Goal: Task Accomplishment & Management: Manage account settings

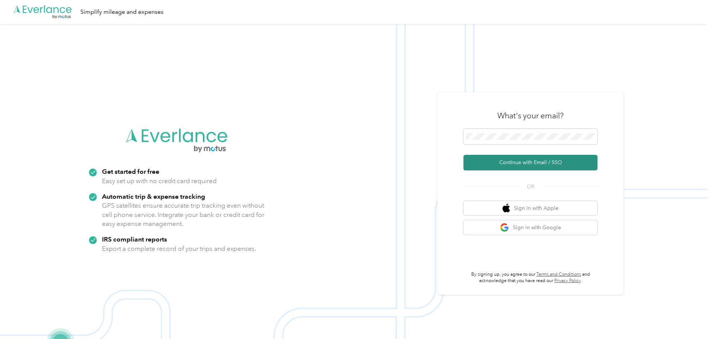
click at [518, 161] on button "Continue with Email / SSO" at bounding box center [530, 163] width 134 height 16
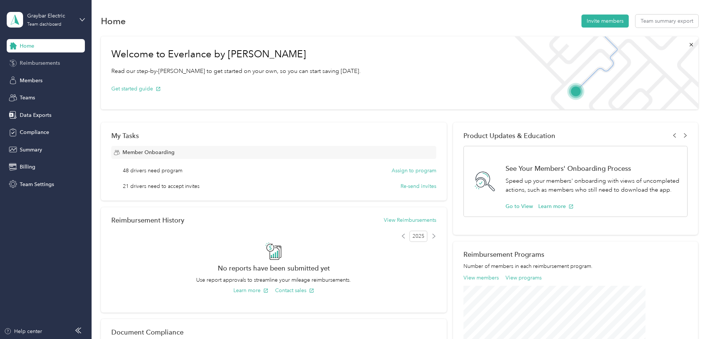
click at [39, 64] on span "Reimbursements" at bounding box center [40, 63] width 40 height 8
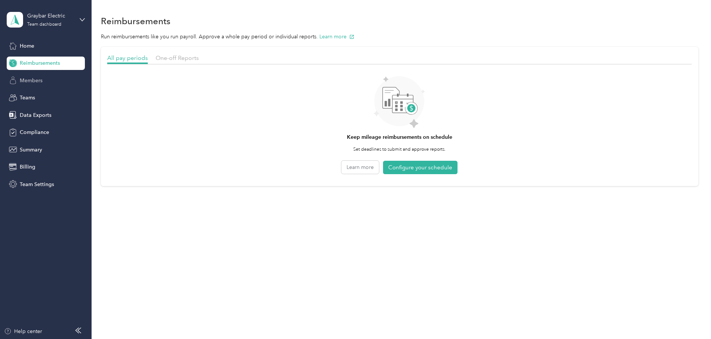
click at [36, 83] on span "Members" at bounding box center [31, 81] width 23 height 8
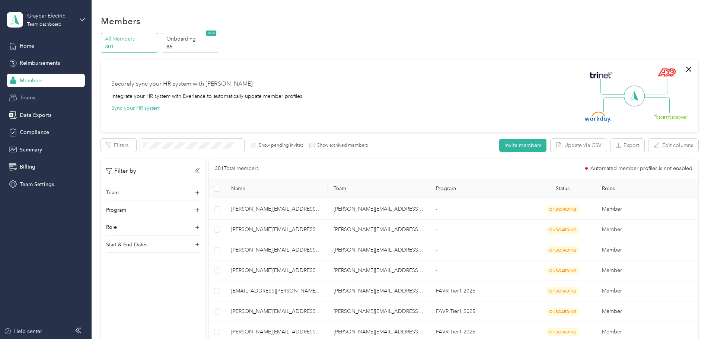
click at [31, 99] on span "Teams" at bounding box center [27, 98] width 15 height 8
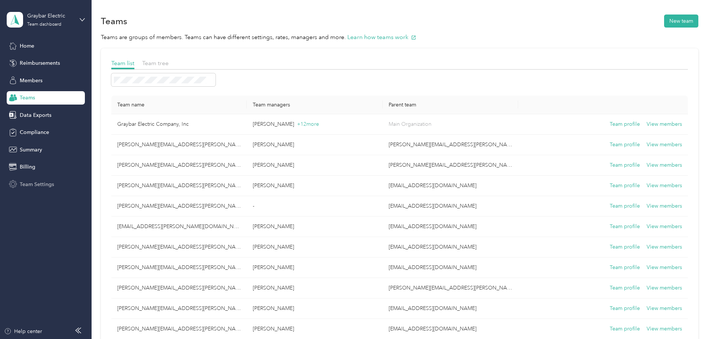
click at [33, 182] on span "Team Settings" at bounding box center [37, 185] width 34 height 8
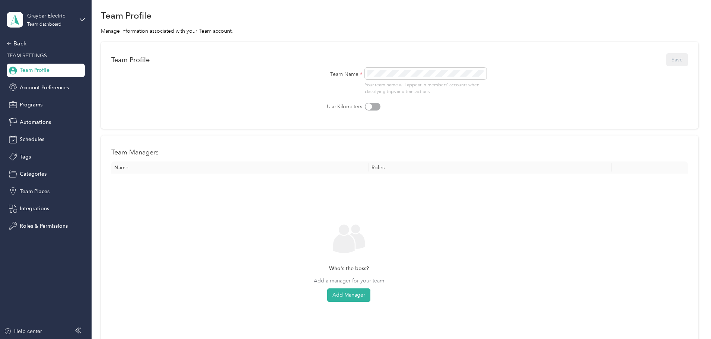
scroll to position [37, 0]
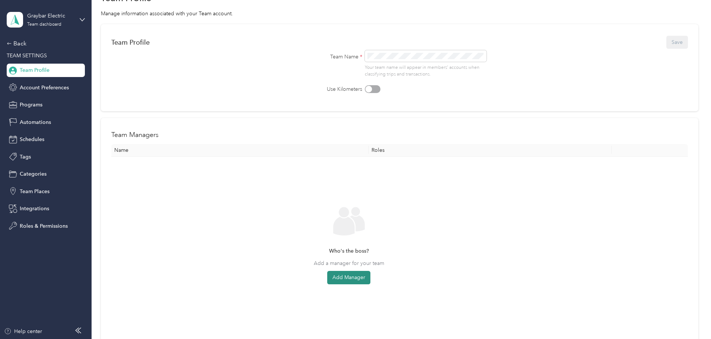
click at [370, 277] on button "Add Manager" at bounding box center [348, 277] width 43 height 13
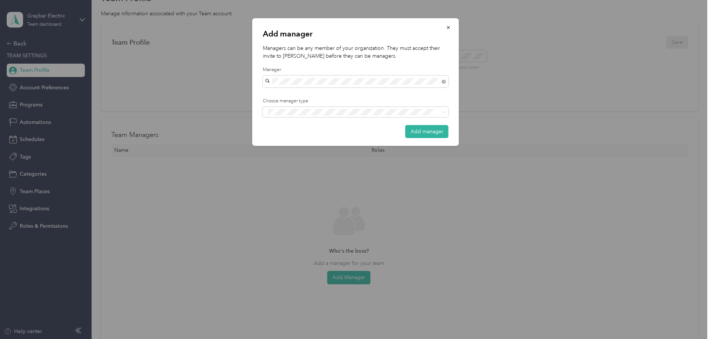
click at [383, 95] on div "[PERSON_NAME]" at bounding box center [355, 95] width 175 height 8
click at [284, 142] on li "Manager" at bounding box center [356, 139] width 186 height 15
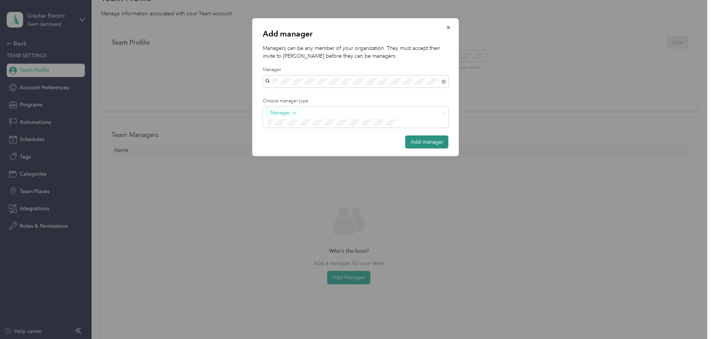
click at [424, 139] on button "Add manager" at bounding box center [426, 141] width 43 height 13
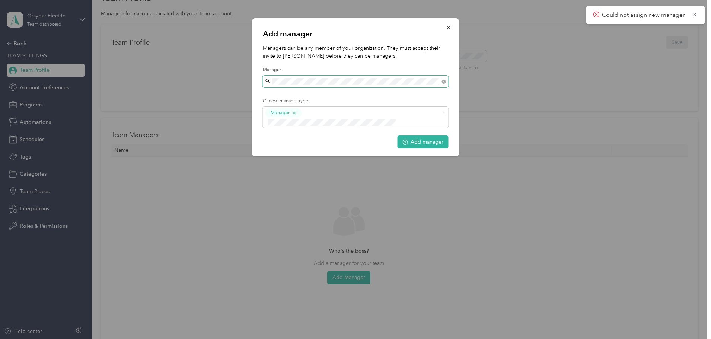
click at [346, 77] on span at bounding box center [356, 82] width 186 height 12
click at [294, 161] on span "[PERSON_NAME]" at bounding box center [288, 160] width 41 height 6
click at [415, 135] on button "Add manager" at bounding box center [422, 141] width 51 height 13
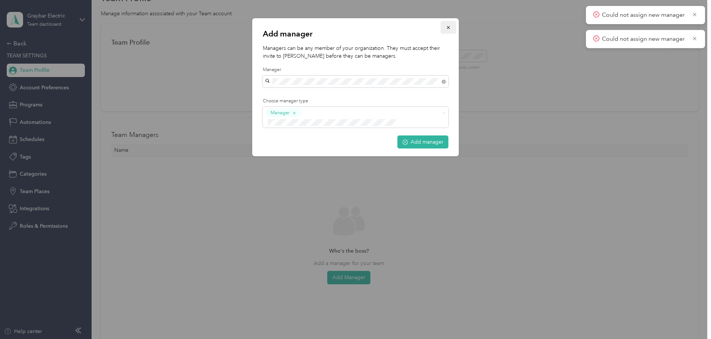
click at [449, 27] on icon "button" at bounding box center [448, 27] width 3 height 3
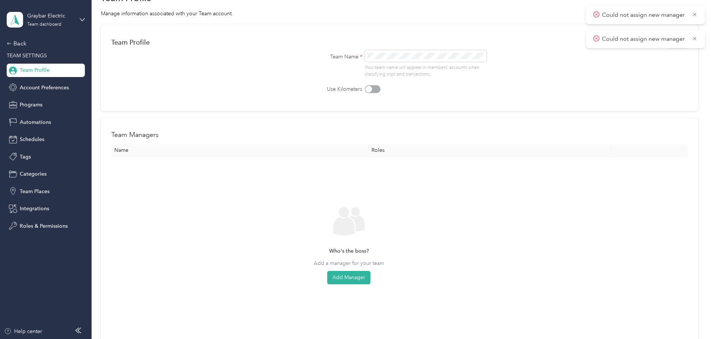
scroll to position [0, 0]
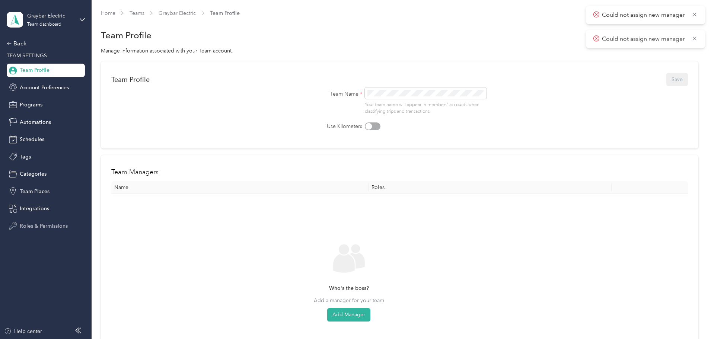
click at [37, 223] on span "Roles & Permissions" at bounding box center [44, 226] width 48 height 8
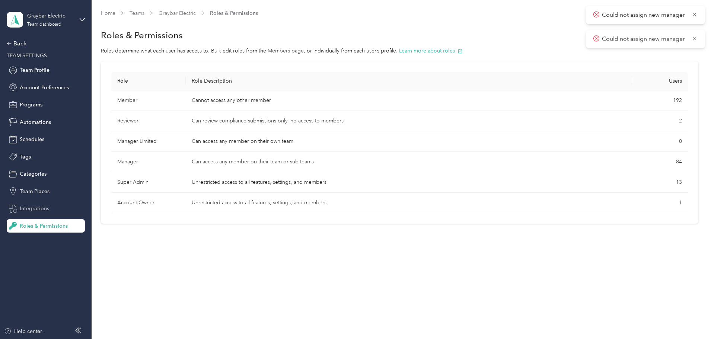
click at [29, 208] on span "Integrations" at bounding box center [34, 209] width 29 height 8
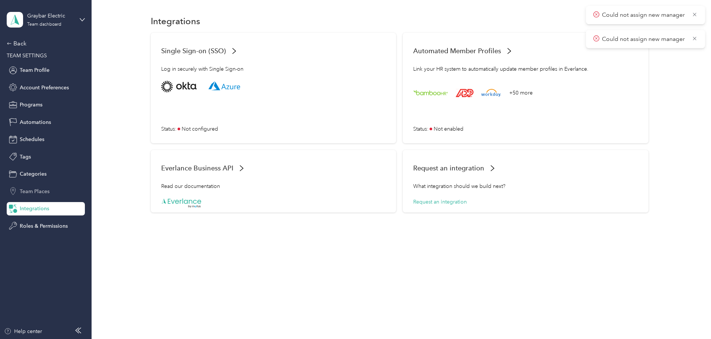
click at [32, 192] on span "Team Places" at bounding box center [35, 192] width 30 height 8
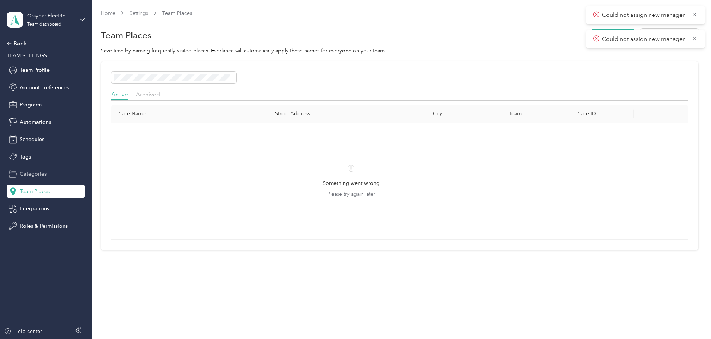
click at [33, 174] on span "Categories" at bounding box center [33, 174] width 27 height 8
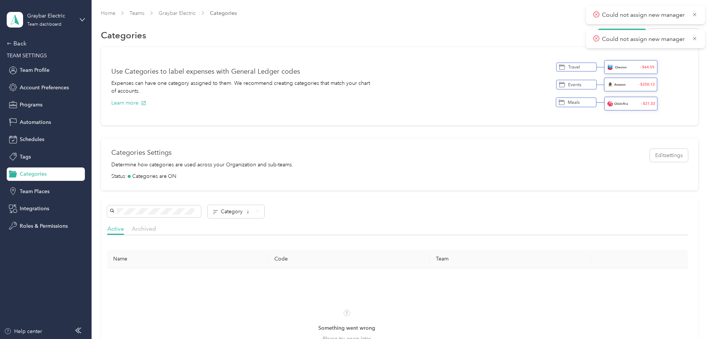
click at [33, 150] on div "Back TEAM SETTINGS Team Profile Account Preferences Programs Automations Schedu…" at bounding box center [46, 136] width 78 height 194
click at [23, 157] on span "Tags" at bounding box center [25, 157] width 11 height 8
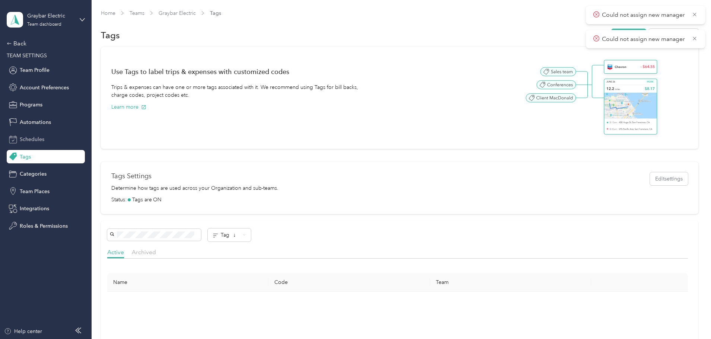
click at [30, 139] on span "Schedules" at bounding box center [32, 139] width 25 height 8
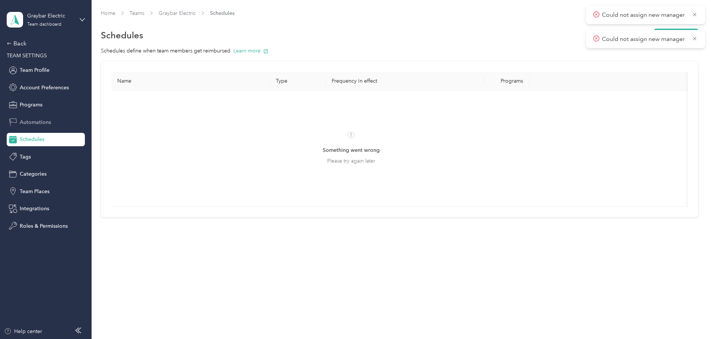
click at [29, 119] on span "Automations" at bounding box center [35, 122] width 31 height 8
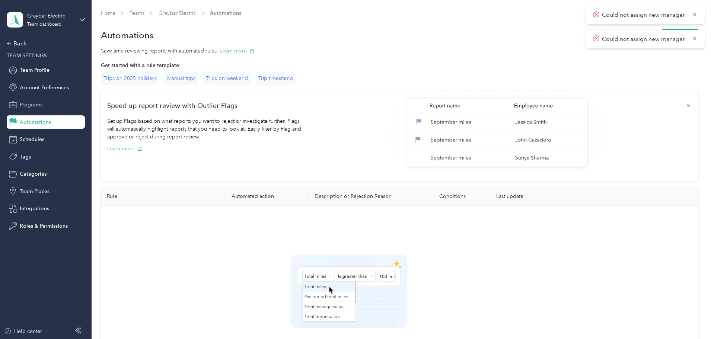
click at [30, 106] on span "Programs" at bounding box center [31, 105] width 23 height 8
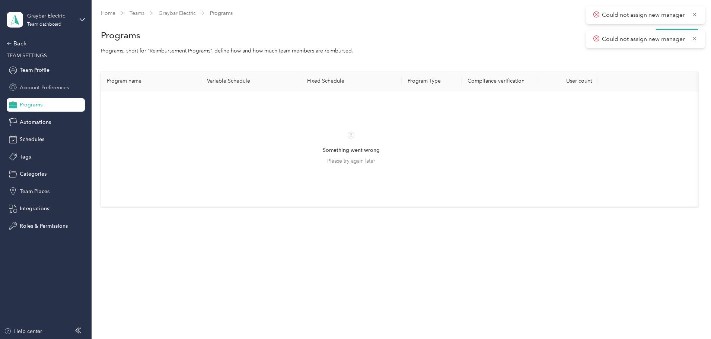
click at [41, 87] on span "Account Preferences" at bounding box center [44, 88] width 49 height 8
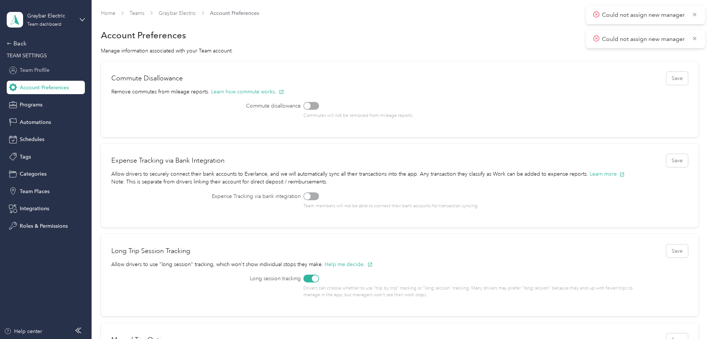
click at [42, 69] on span "Team Profile" at bounding box center [35, 70] width 30 height 8
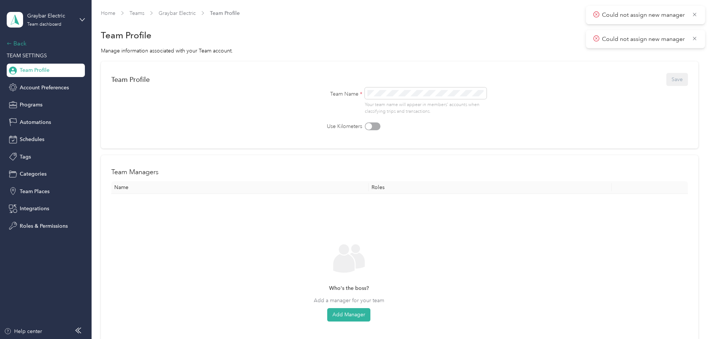
click at [15, 42] on div "Back" at bounding box center [44, 43] width 74 height 9
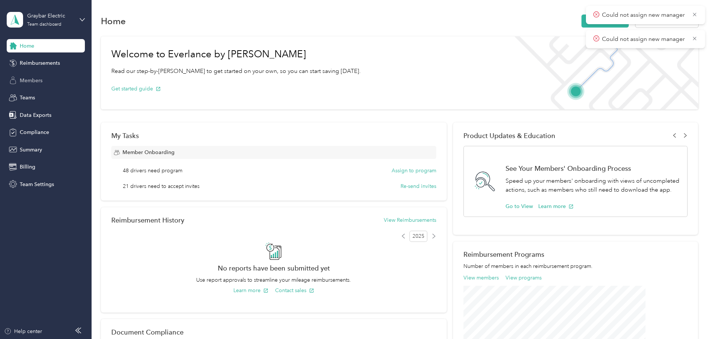
click at [28, 81] on span "Members" at bounding box center [31, 81] width 23 height 8
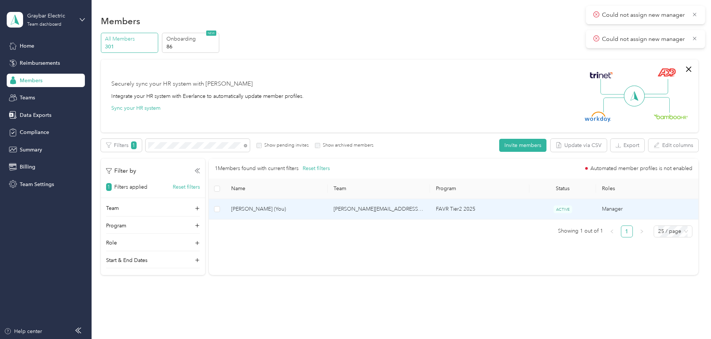
click at [317, 209] on span "[PERSON_NAME] (You)" at bounding box center [276, 209] width 90 height 8
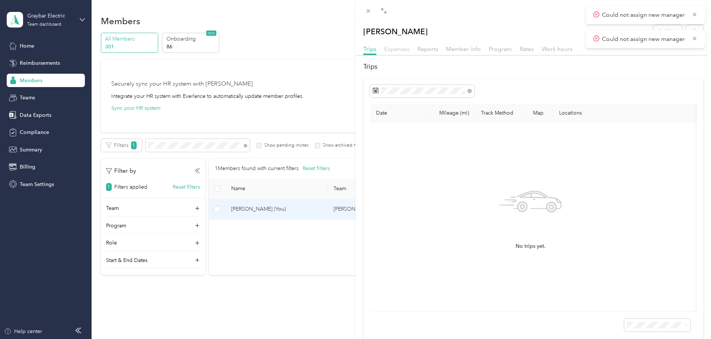
click at [397, 51] on span "Expenses" at bounding box center [396, 48] width 25 height 7
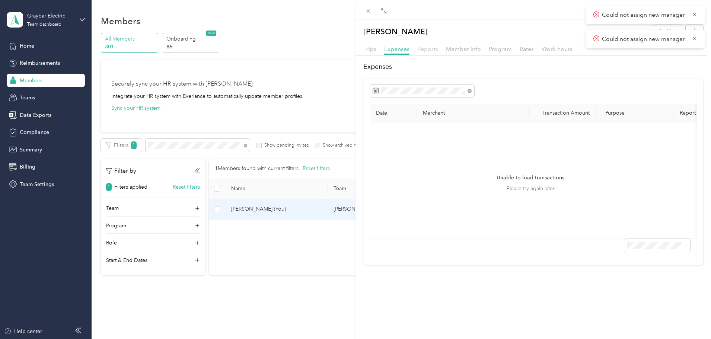
click at [425, 48] on span "Reports" at bounding box center [427, 48] width 21 height 7
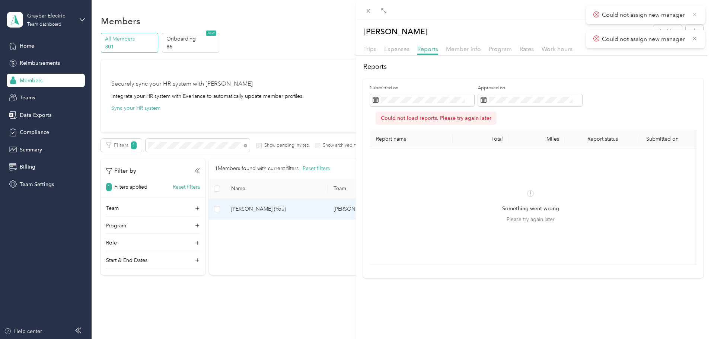
click at [693, 16] on icon at bounding box center [694, 14] width 6 height 7
click at [696, 15] on icon at bounding box center [694, 14] width 6 height 7
click at [245, 208] on div "[PERSON_NAME] Archive Trips Expenses Reports Member info Program Rates Work hou…" at bounding box center [355, 169] width 711 height 339
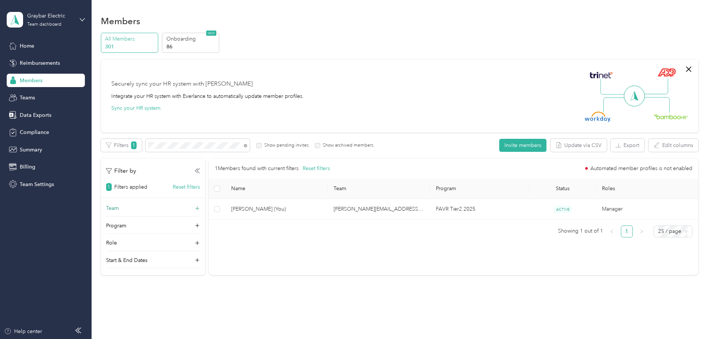
click at [199, 208] on icon at bounding box center [197, 208] width 4 height 4
click at [247, 147] on icon at bounding box center [245, 145] width 3 height 3
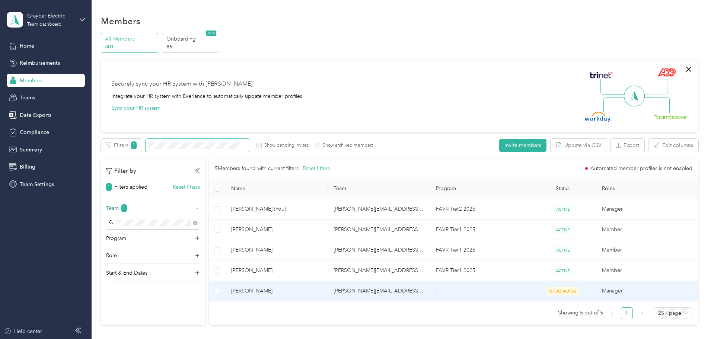
click at [300, 292] on span "[PERSON_NAME]" at bounding box center [276, 291] width 90 height 8
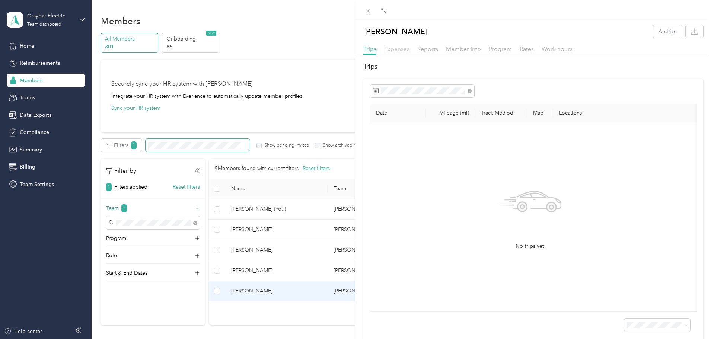
click at [400, 48] on span "Expenses" at bounding box center [396, 48] width 25 height 7
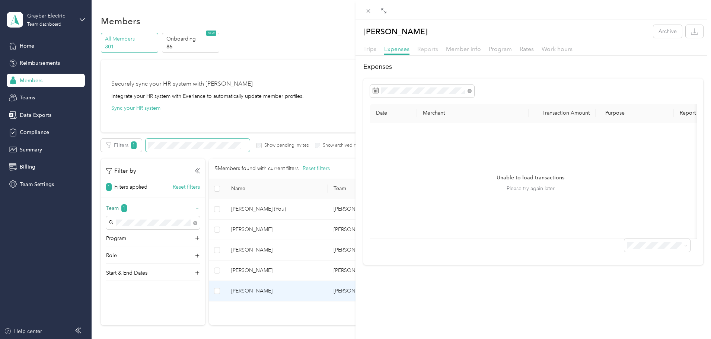
click at [421, 48] on span "Reports" at bounding box center [427, 48] width 21 height 7
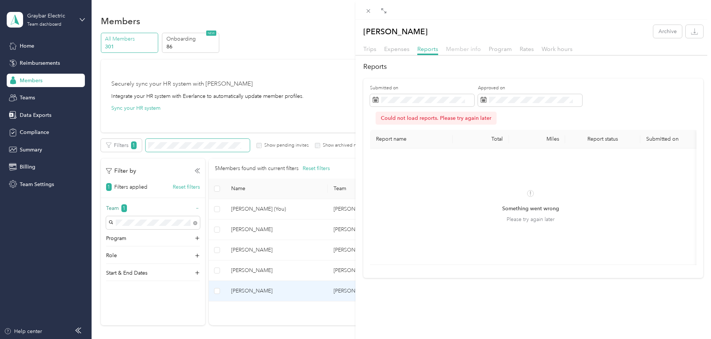
click at [459, 47] on span "Member info" at bounding box center [463, 48] width 35 height 7
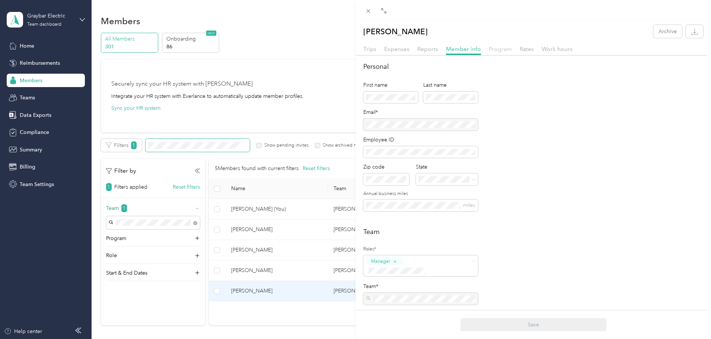
click at [508, 49] on span "Program" at bounding box center [500, 48] width 23 height 7
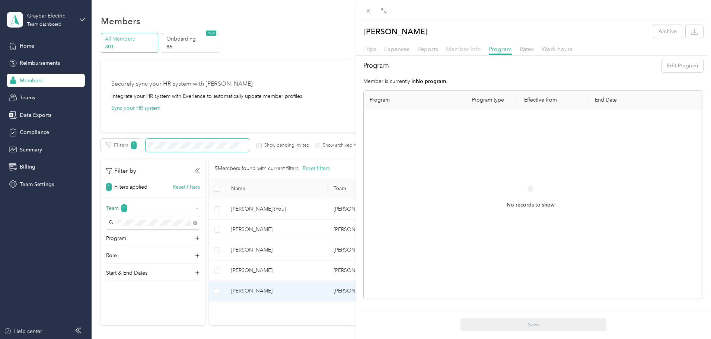
click at [460, 49] on span "Member info" at bounding box center [463, 48] width 35 height 7
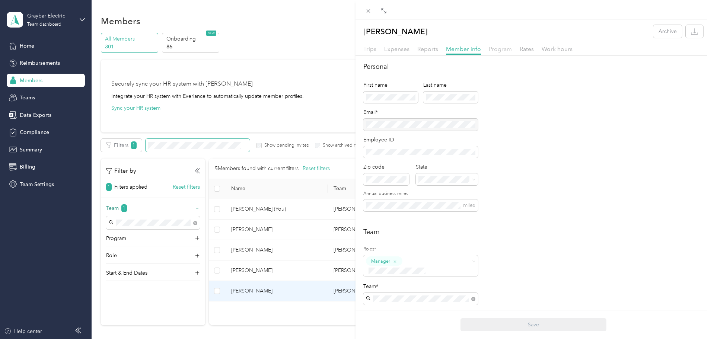
click at [489, 51] on span "Program" at bounding box center [500, 48] width 23 height 7
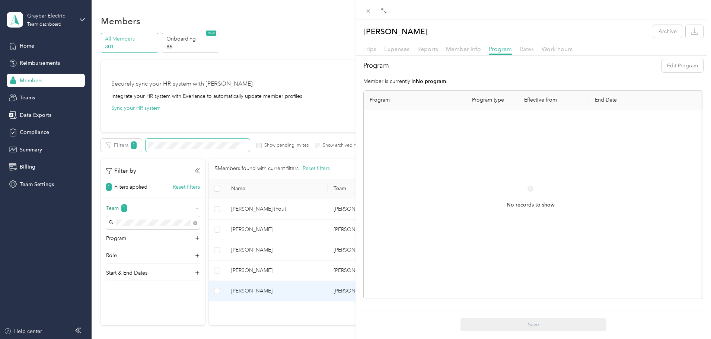
click at [524, 49] on span "Rates" at bounding box center [527, 48] width 14 height 7
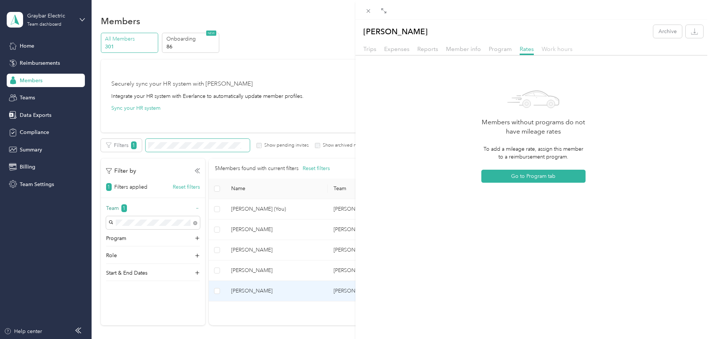
click at [557, 48] on span "Work hours" at bounding box center [557, 48] width 31 height 7
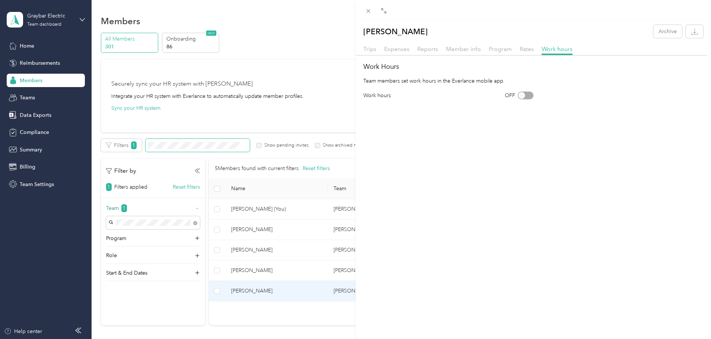
click at [25, 45] on div "[PERSON_NAME] Archive Trips Expenses Reports Member info Program Rates Work hou…" at bounding box center [355, 169] width 711 height 339
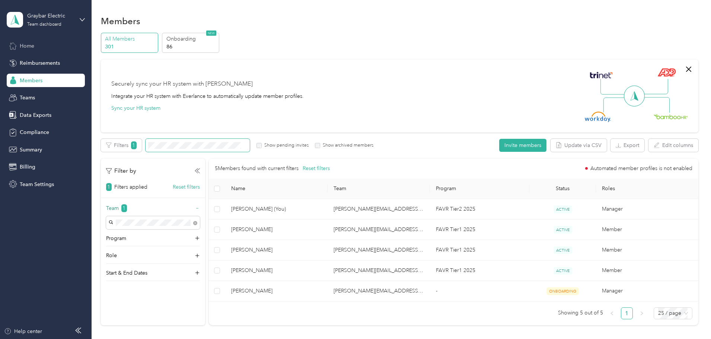
click at [25, 45] on span "Home" at bounding box center [27, 46] width 15 height 8
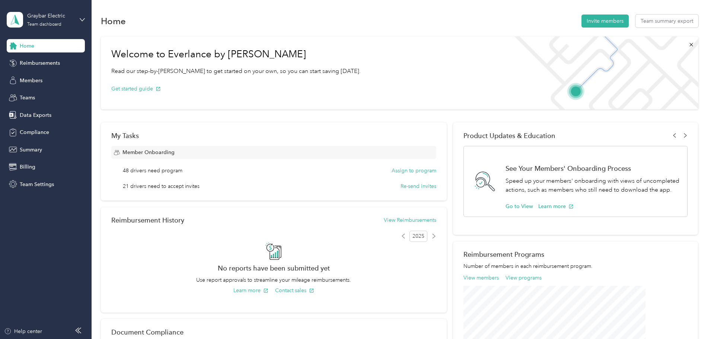
click at [40, 33] on div "Graybar Electric Team dashboard Home Reimbursements Members Teams Data Exports …" at bounding box center [46, 95] width 78 height 191
click at [44, 23] on div "Team dashboard" at bounding box center [44, 24] width 34 height 4
click at [46, 79] on div "Personal dashboard" at bounding box center [127, 73] width 230 height 13
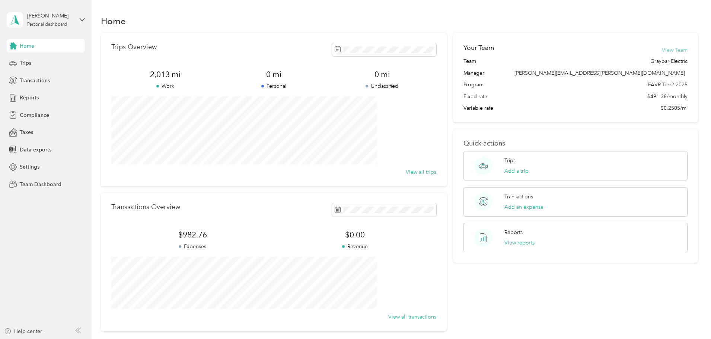
click at [662, 48] on button "View Team" at bounding box center [675, 50] width 26 height 8
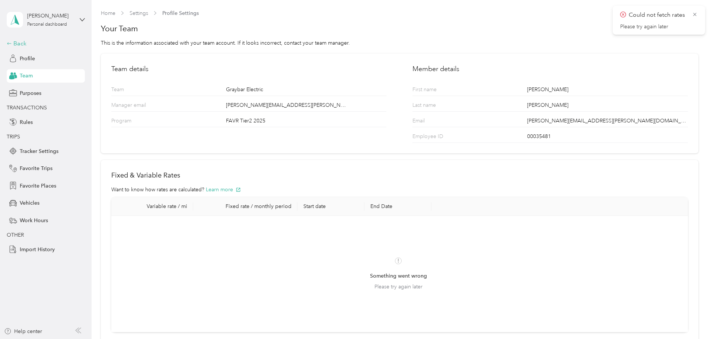
click at [20, 46] on div "Back" at bounding box center [44, 43] width 74 height 9
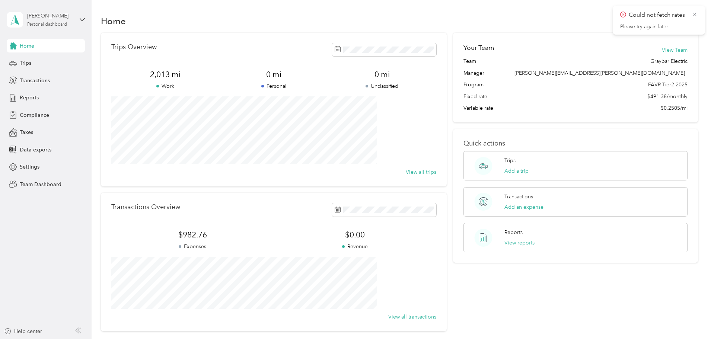
click at [48, 25] on div "Personal dashboard" at bounding box center [47, 24] width 40 height 4
click at [51, 62] on div "Team dashboard" at bounding box center [127, 61] width 230 height 13
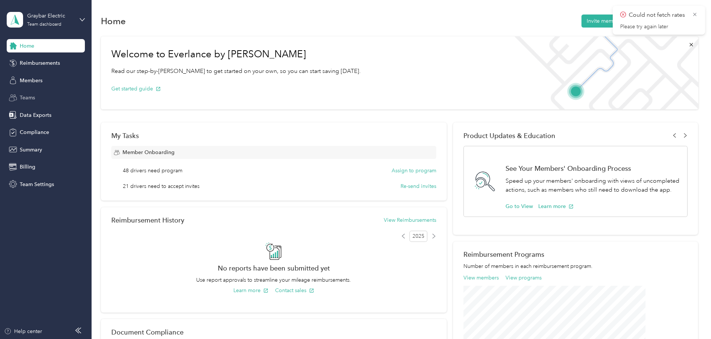
click at [31, 97] on span "Teams" at bounding box center [27, 98] width 15 height 8
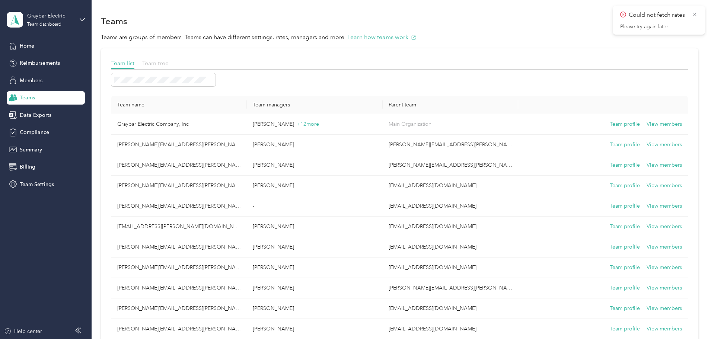
click at [169, 66] on span "Team tree" at bounding box center [155, 63] width 26 height 7
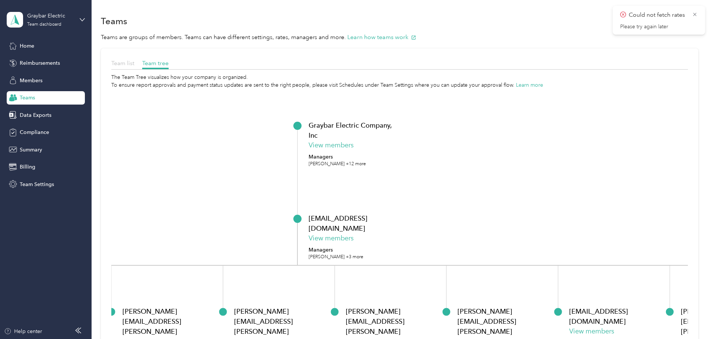
click at [134, 64] on span "Team list" at bounding box center [122, 63] width 23 height 7
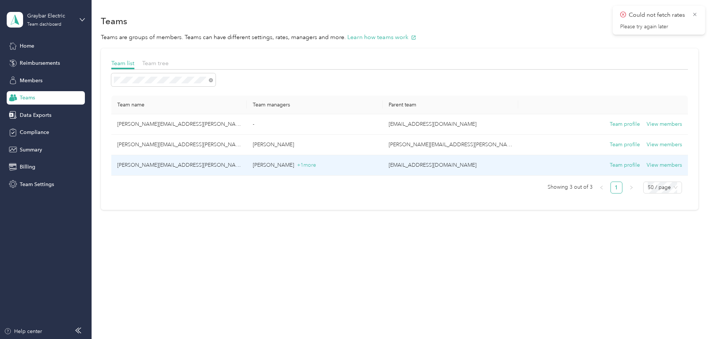
click at [223, 165] on td "[PERSON_NAME][EMAIL_ADDRESS][PERSON_NAME][DOMAIN_NAME]" at bounding box center [178, 165] width 135 height 20
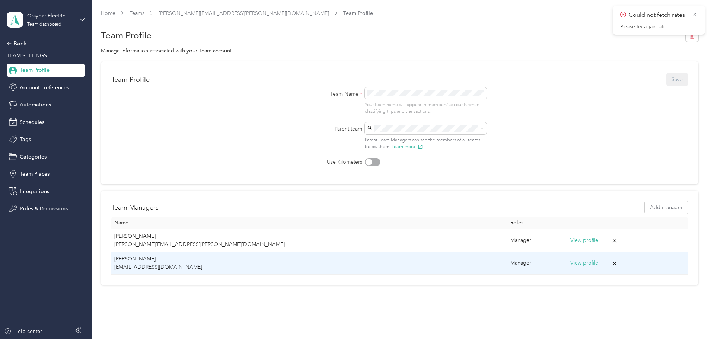
click at [197, 262] on p "[PERSON_NAME]" at bounding box center [309, 259] width 390 height 8
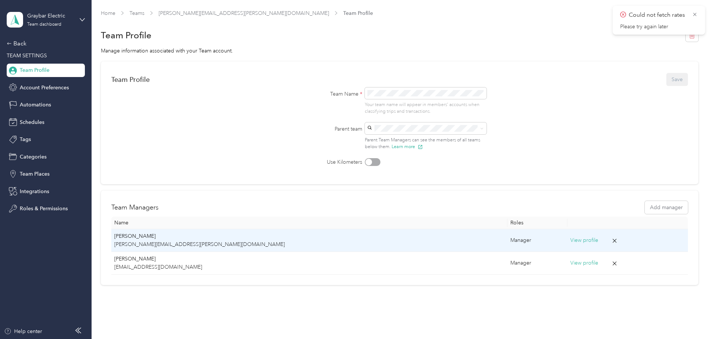
click at [202, 242] on p "[PERSON_NAME][EMAIL_ADDRESS][PERSON_NAME][DOMAIN_NAME]" at bounding box center [309, 244] width 390 height 8
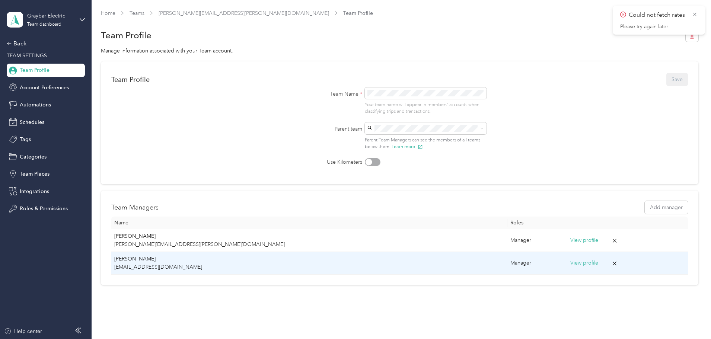
click at [205, 265] on p "[EMAIL_ADDRESS][DOMAIN_NAME]" at bounding box center [309, 267] width 390 height 8
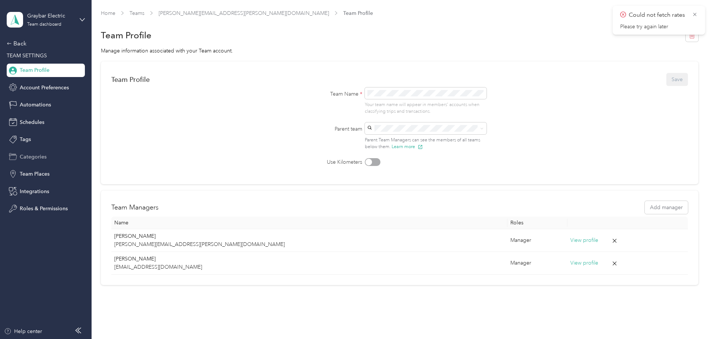
click at [32, 153] on span "Categories" at bounding box center [33, 157] width 27 height 8
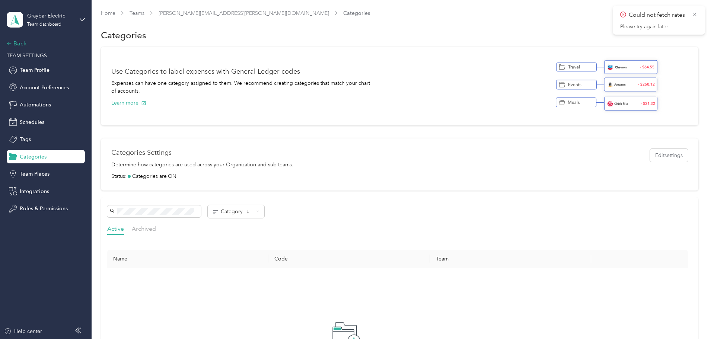
click at [18, 45] on div "Back" at bounding box center [44, 43] width 74 height 9
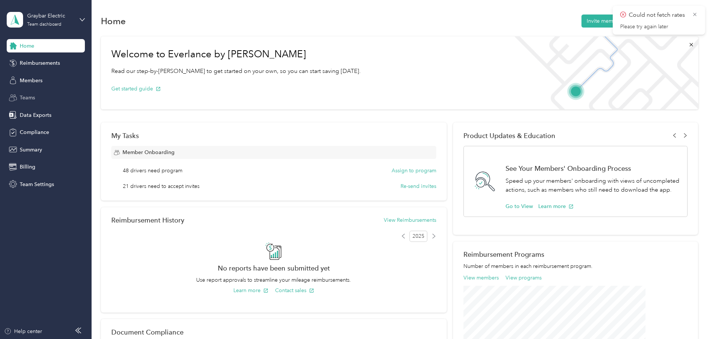
click at [29, 99] on span "Teams" at bounding box center [27, 98] width 15 height 8
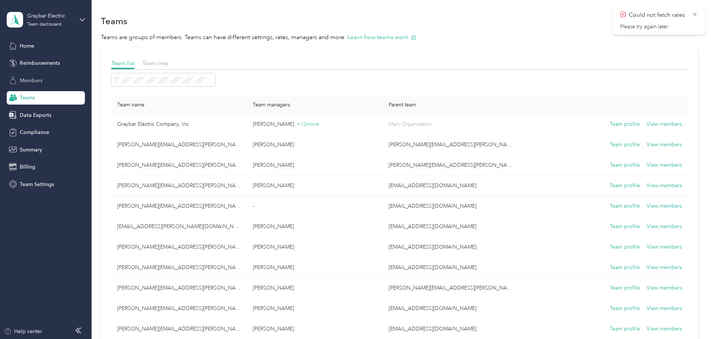
click at [34, 80] on span "Members" at bounding box center [31, 81] width 23 height 8
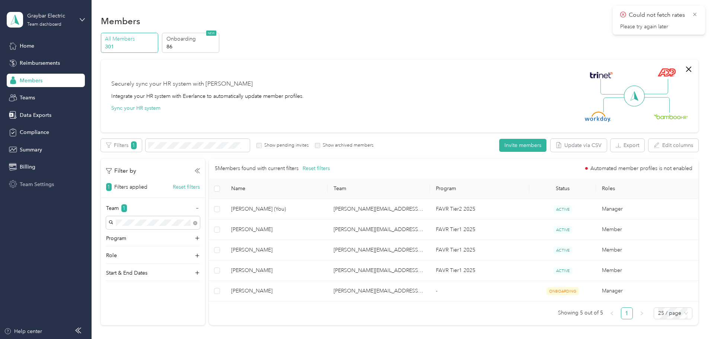
click at [32, 184] on span "Team Settings" at bounding box center [37, 185] width 34 height 8
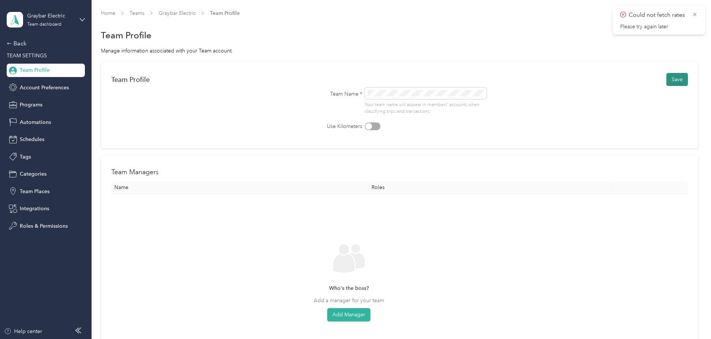
click at [666, 80] on button "Save" at bounding box center [677, 79] width 22 height 13
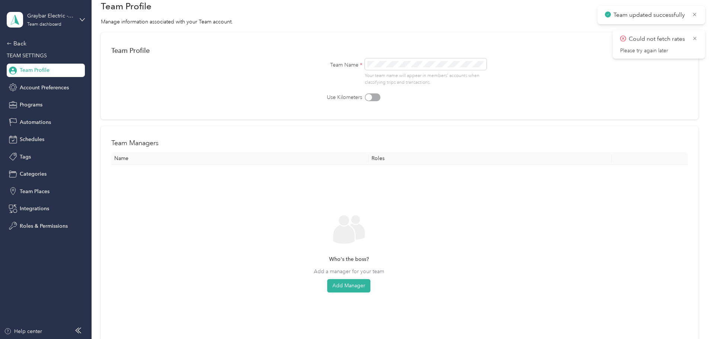
scroll to position [74, 0]
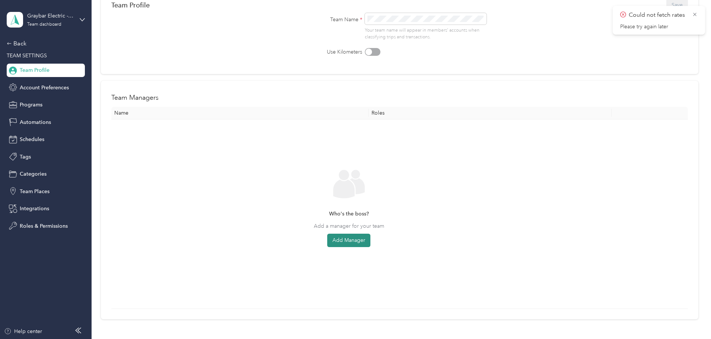
click at [370, 240] on button "Add Manager" at bounding box center [348, 240] width 43 height 13
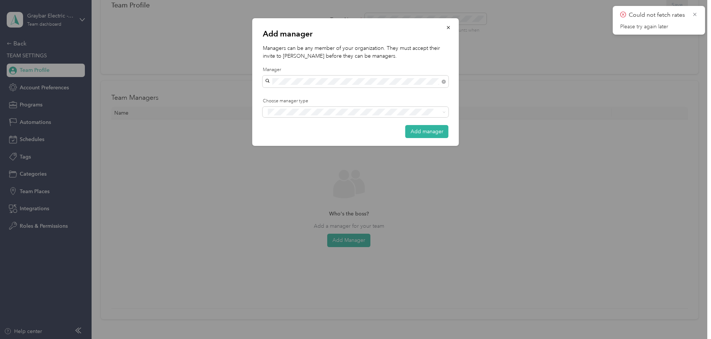
click at [296, 160] on span "[PERSON_NAME]" at bounding box center [288, 160] width 41 height 6
click at [290, 140] on button "Manager" at bounding box center [282, 139] width 29 height 9
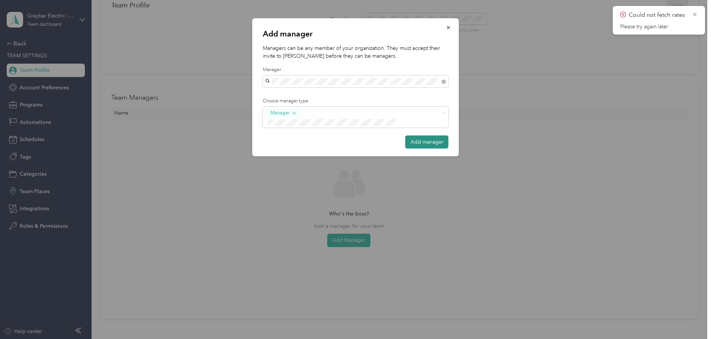
click at [432, 135] on button "Add manager" at bounding box center [426, 141] width 43 height 13
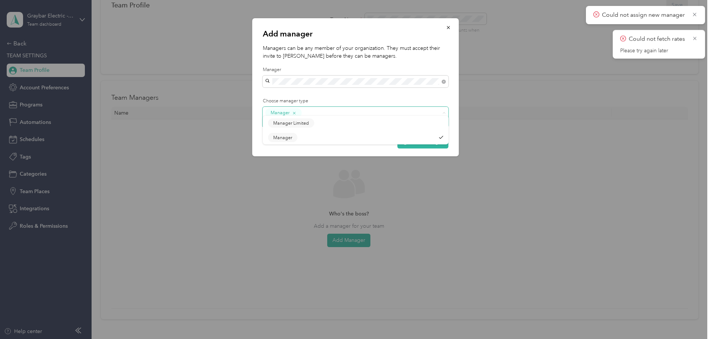
click at [444, 110] on span at bounding box center [444, 112] width 3 height 6
click at [381, 129] on li "Manager Limited" at bounding box center [356, 126] width 186 height 15
click at [429, 135] on button "Add manager" at bounding box center [422, 141] width 51 height 13
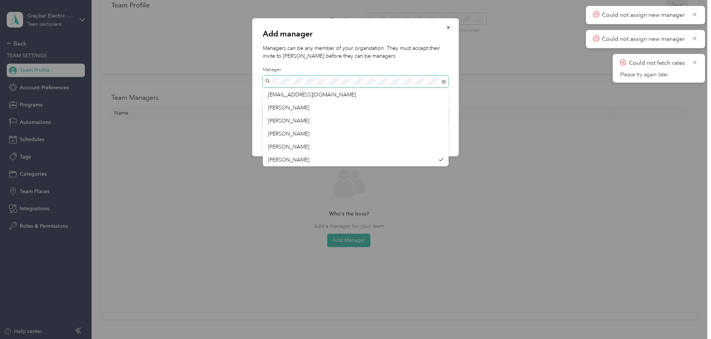
click at [230, 339] on div "Add manager Managers can be any member of your organization. They must accept t…" at bounding box center [353, 339] width 707 height 0
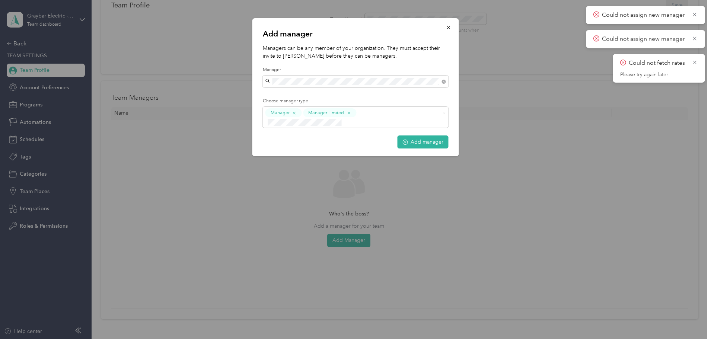
click at [281, 108] on span "[PERSON_NAME]" at bounding box center [288, 108] width 41 height 6
click at [346, 112] on icon "button" at bounding box center [348, 113] width 5 height 5
click at [421, 135] on button "Add manager" at bounding box center [422, 141] width 51 height 13
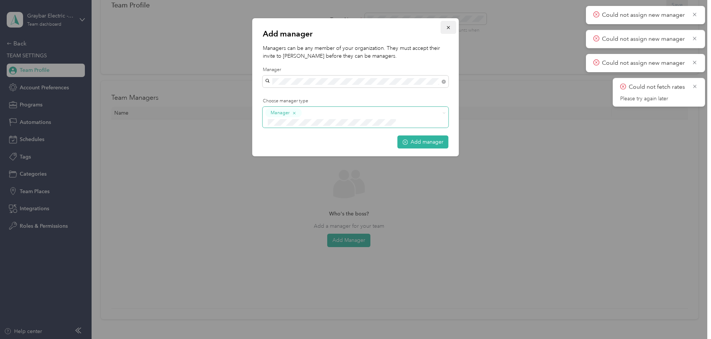
click at [451, 27] on button "button" at bounding box center [449, 27] width 16 height 13
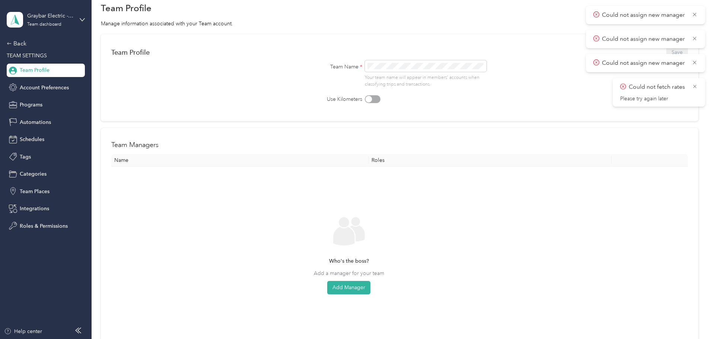
scroll to position [0, 0]
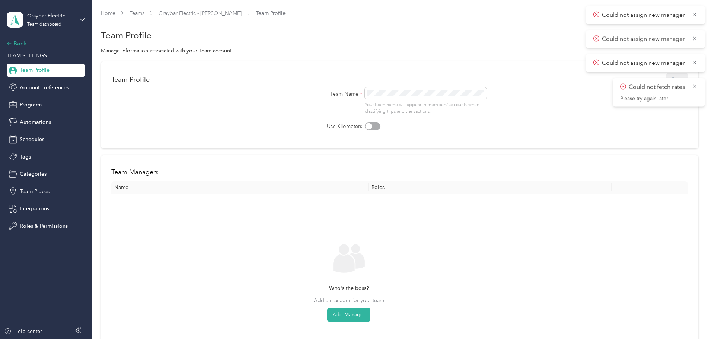
click at [20, 42] on div "Back" at bounding box center [44, 43] width 74 height 9
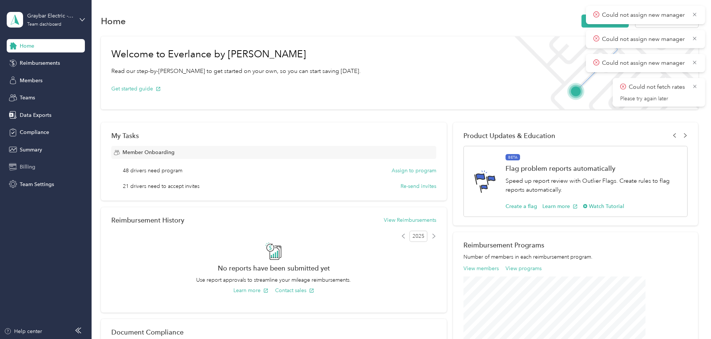
click at [31, 166] on span "Billing" at bounding box center [28, 167] width 16 height 8
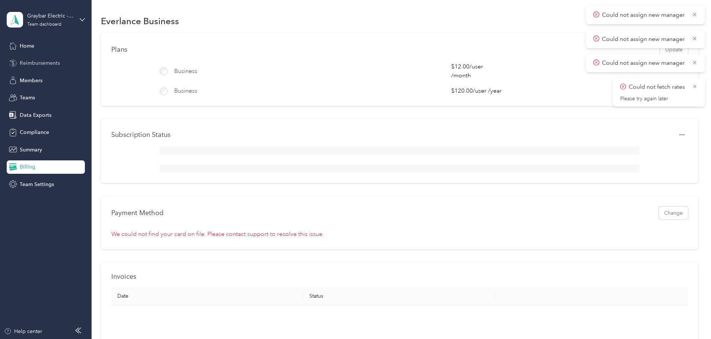
click at [46, 61] on span "Reimbursements" at bounding box center [40, 63] width 40 height 8
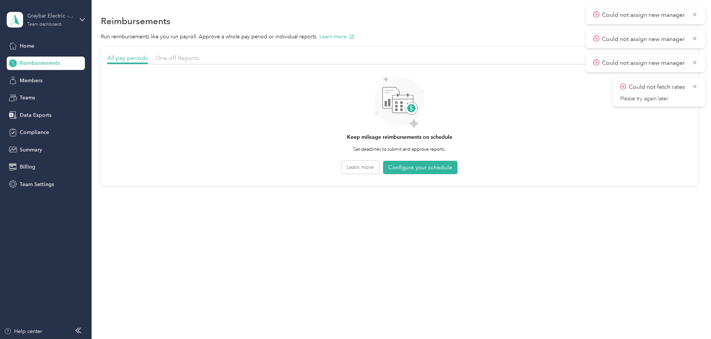
click at [57, 23] on div "Team dashboard" at bounding box center [44, 24] width 34 height 4
click at [54, 77] on div "Personal dashboard" at bounding box center [36, 75] width 47 height 8
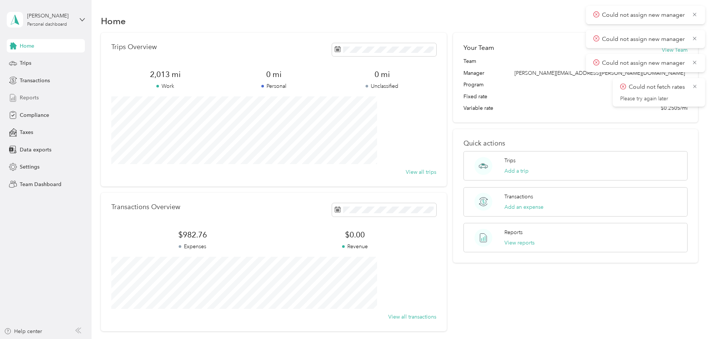
click at [34, 98] on span "Reports" at bounding box center [29, 98] width 19 height 8
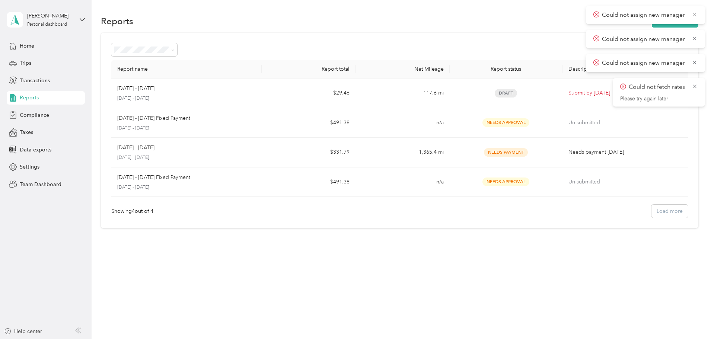
click at [692, 14] on icon at bounding box center [694, 14] width 6 height 7
click at [693, 14] on icon at bounding box center [694, 14] width 6 height 7
click at [695, 15] on icon at bounding box center [694, 14] width 3 height 3
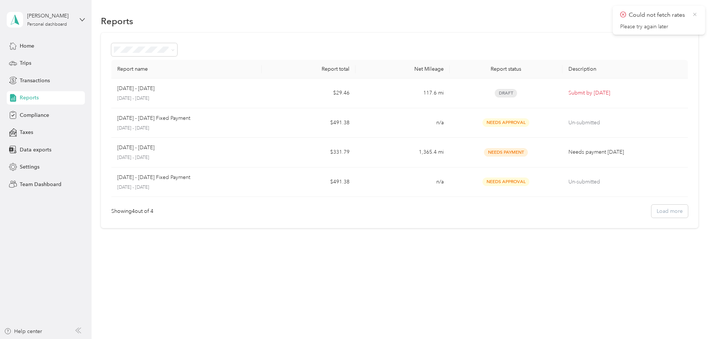
click at [695, 12] on icon at bounding box center [695, 14] width 6 height 7
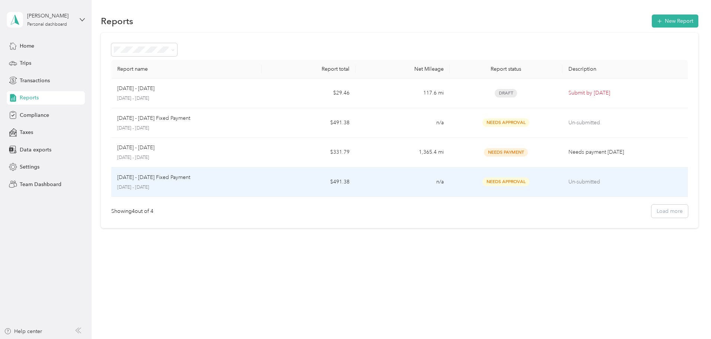
click at [219, 173] on td "[DATE] - [DATE] Fixed Payment [DATE] - [DATE]" at bounding box center [186, 182] width 150 height 30
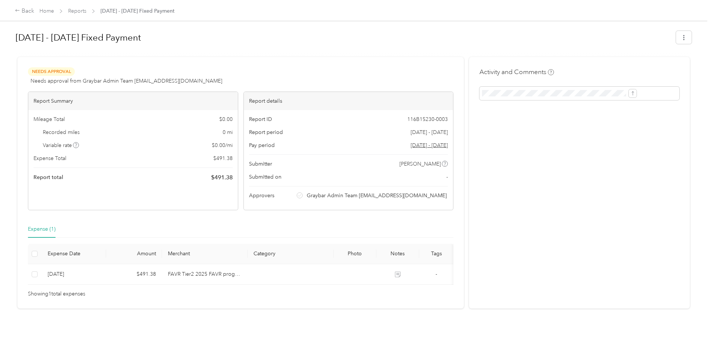
scroll to position [20, 0]
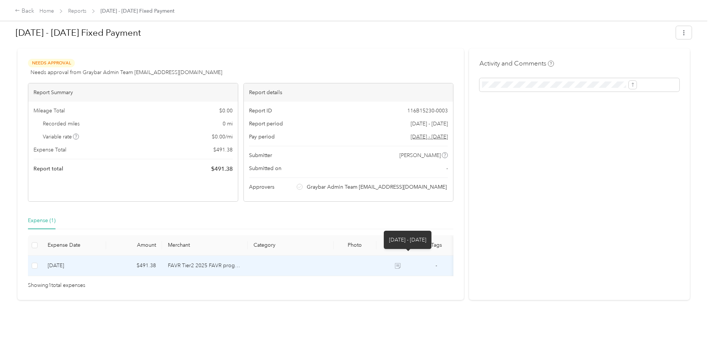
click at [400, 263] on icon at bounding box center [398, 266] width 6 height 6
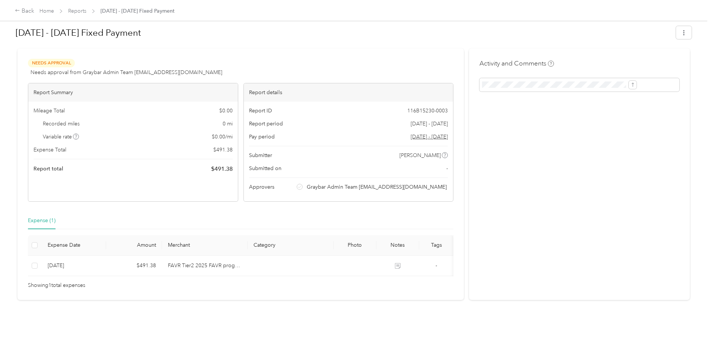
click at [93, 221] on div "Expense (1) Expense Date Amount Merchant Category Photo Notes Tags [DATE] $491.…" at bounding box center [240, 250] width 425 height 77
click at [38, 241] on label at bounding box center [35, 245] width 6 height 8
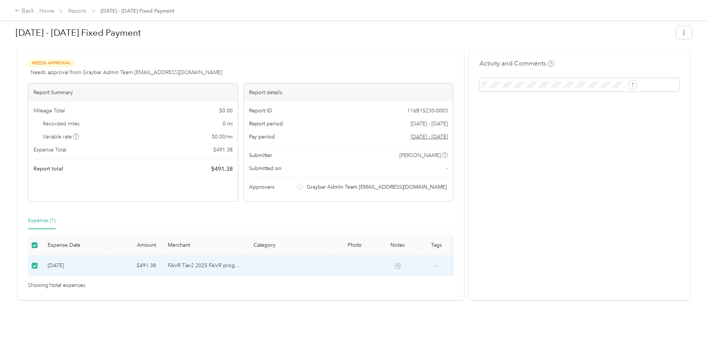
scroll to position [0, 0]
click at [443, 153] on icon at bounding box center [445, 155] width 4 height 4
click at [345, 164] on div "Submitted on -" at bounding box center [348, 168] width 199 height 8
click at [234, 256] on td "FAVR Tier2 2025 FAVR program" at bounding box center [205, 266] width 86 height 20
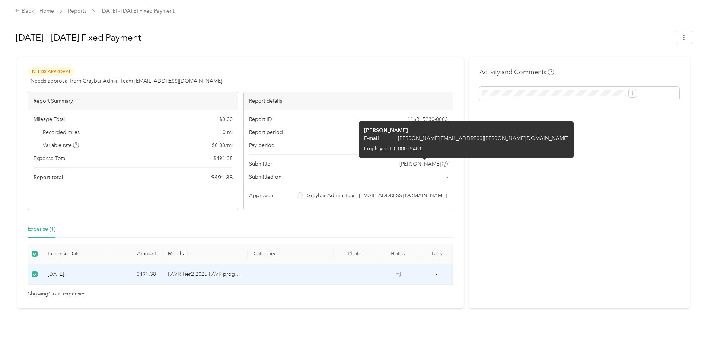
click at [443, 165] on icon at bounding box center [445, 164] width 4 height 4
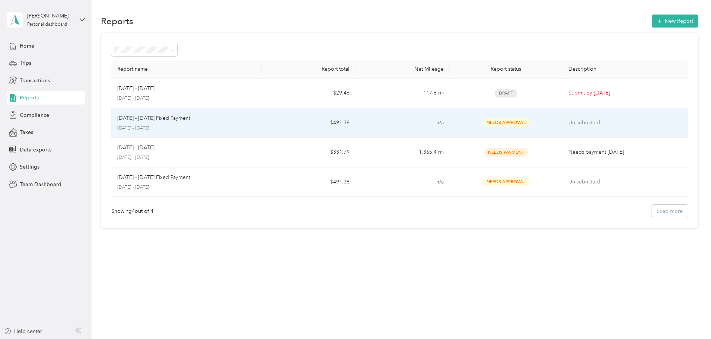
click at [190, 119] on p "[DATE] - [DATE] Fixed Payment" at bounding box center [153, 118] width 73 height 8
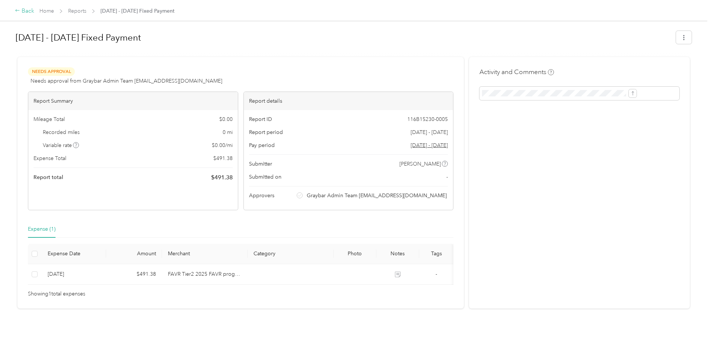
click at [34, 13] on div "Back" at bounding box center [24, 11] width 19 height 9
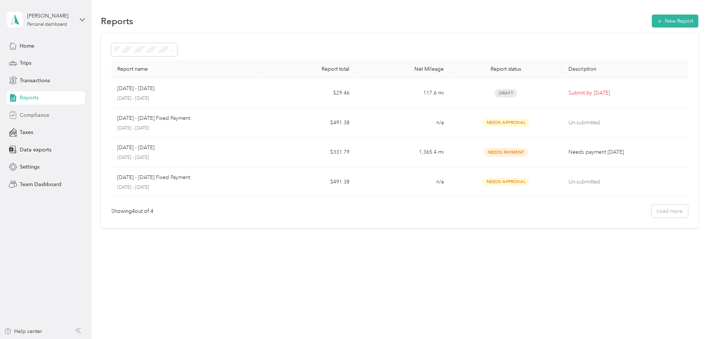
click at [41, 115] on span "Compliance" at bounding box center [34, 115] width 29 height 8
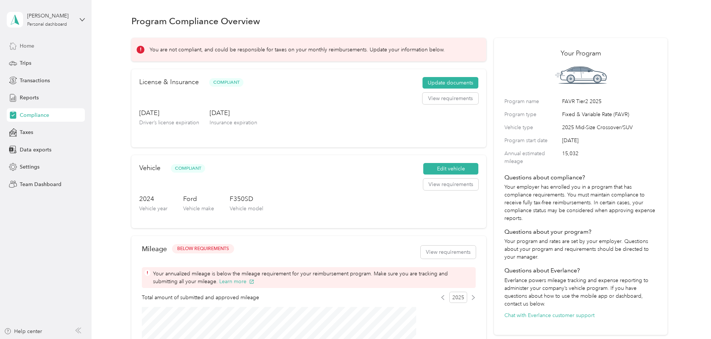
click at [26, 45] on span "Home" at bounding box center [27, 46] width 15 height 8
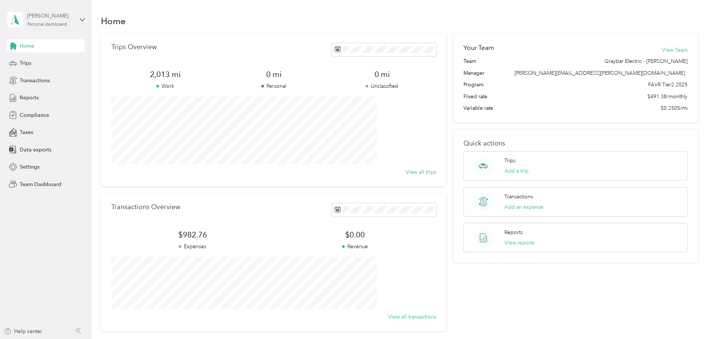
click at [62, 22] on div "Personal dashboard" at bounding box center [47, 24] width 40 height 4
click at [54, 64] on div "Team dashboard" at bounding box center [127, 61] width 230 height 13
